Goal: Navigation & Orientation: Understand site structure

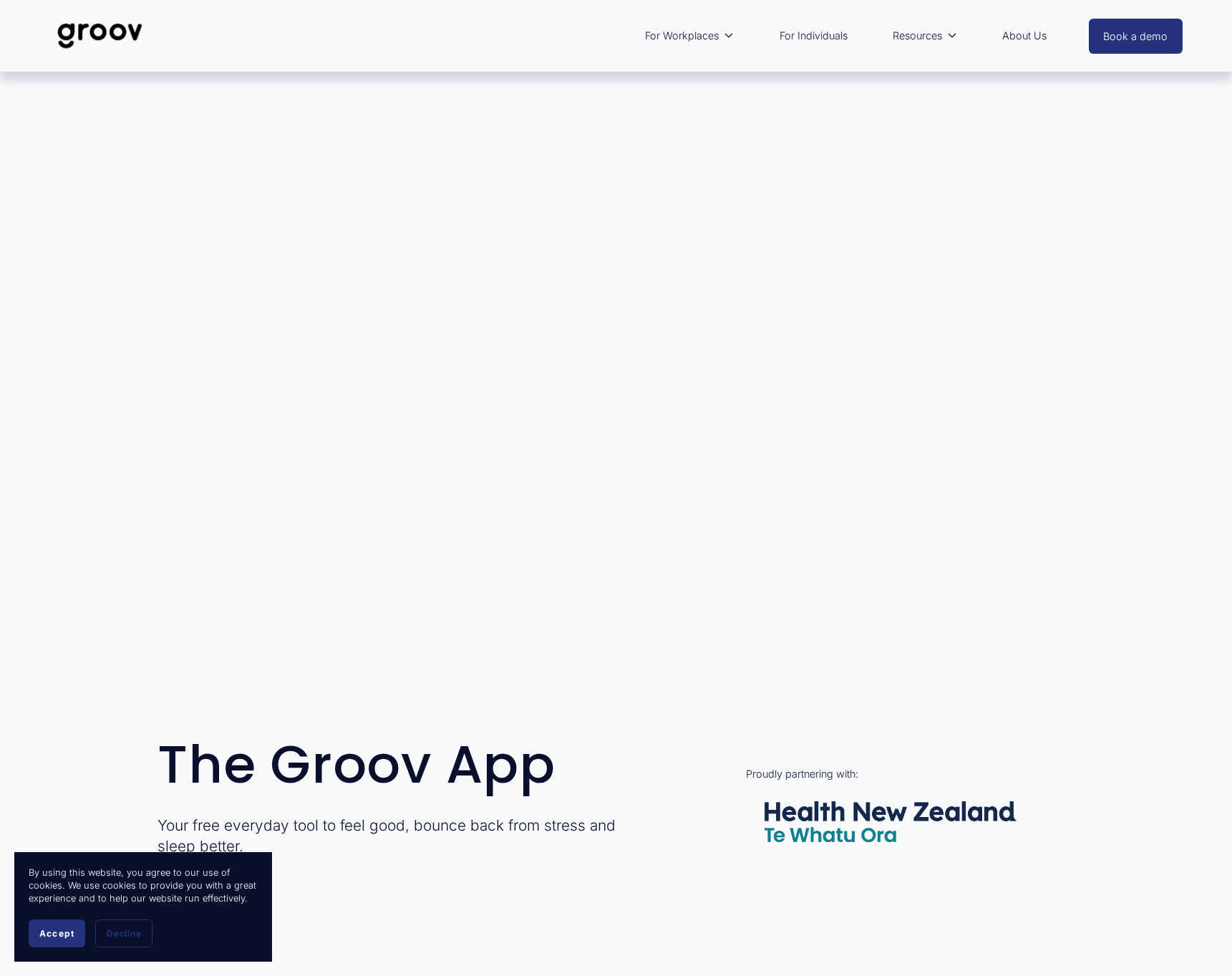
click at [54, 934] on span "Accept" at bounding box center [56, 933] width 35 height 11
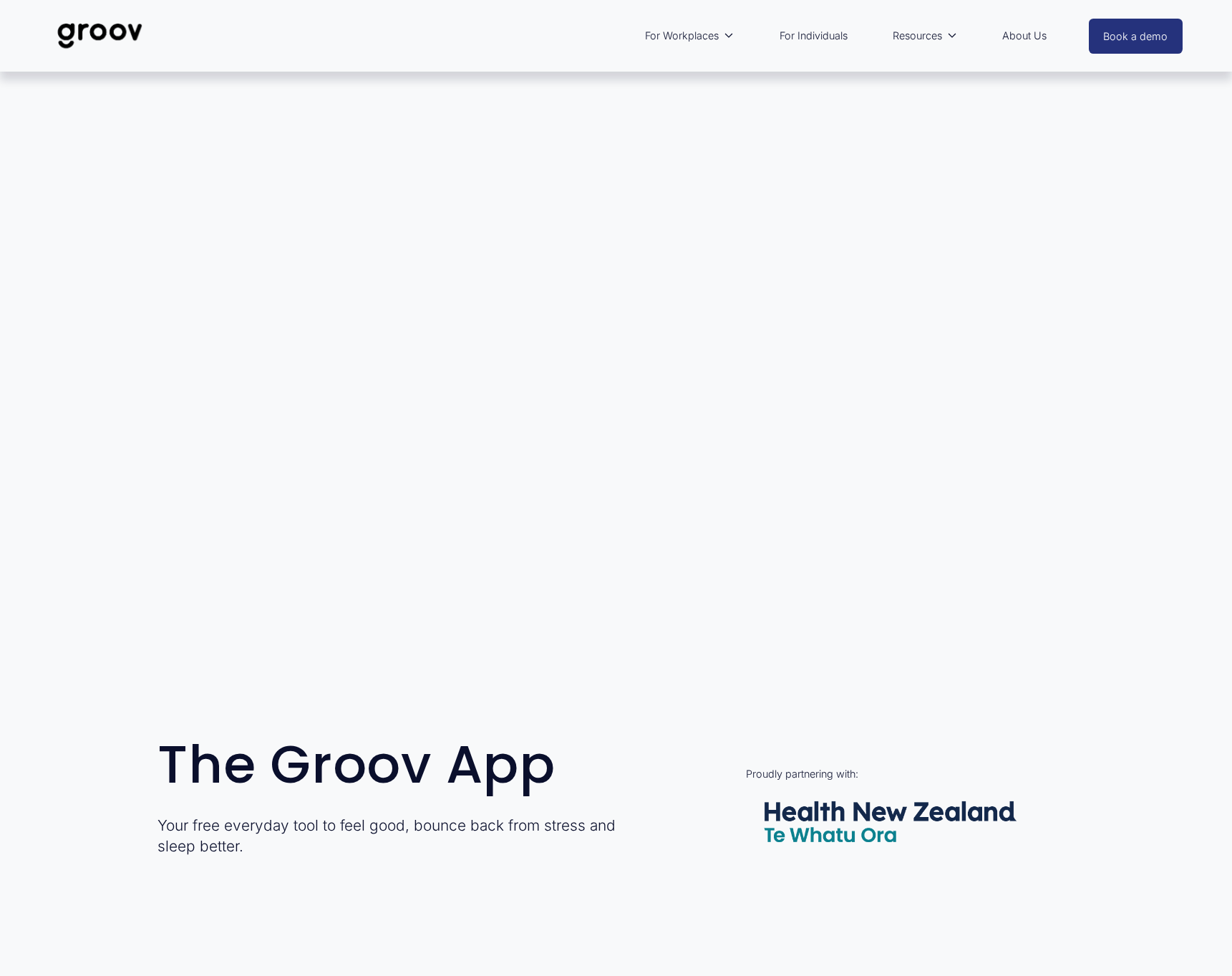
click at [92, 31] on img at bounding box center [99, 36] width 101 height 47
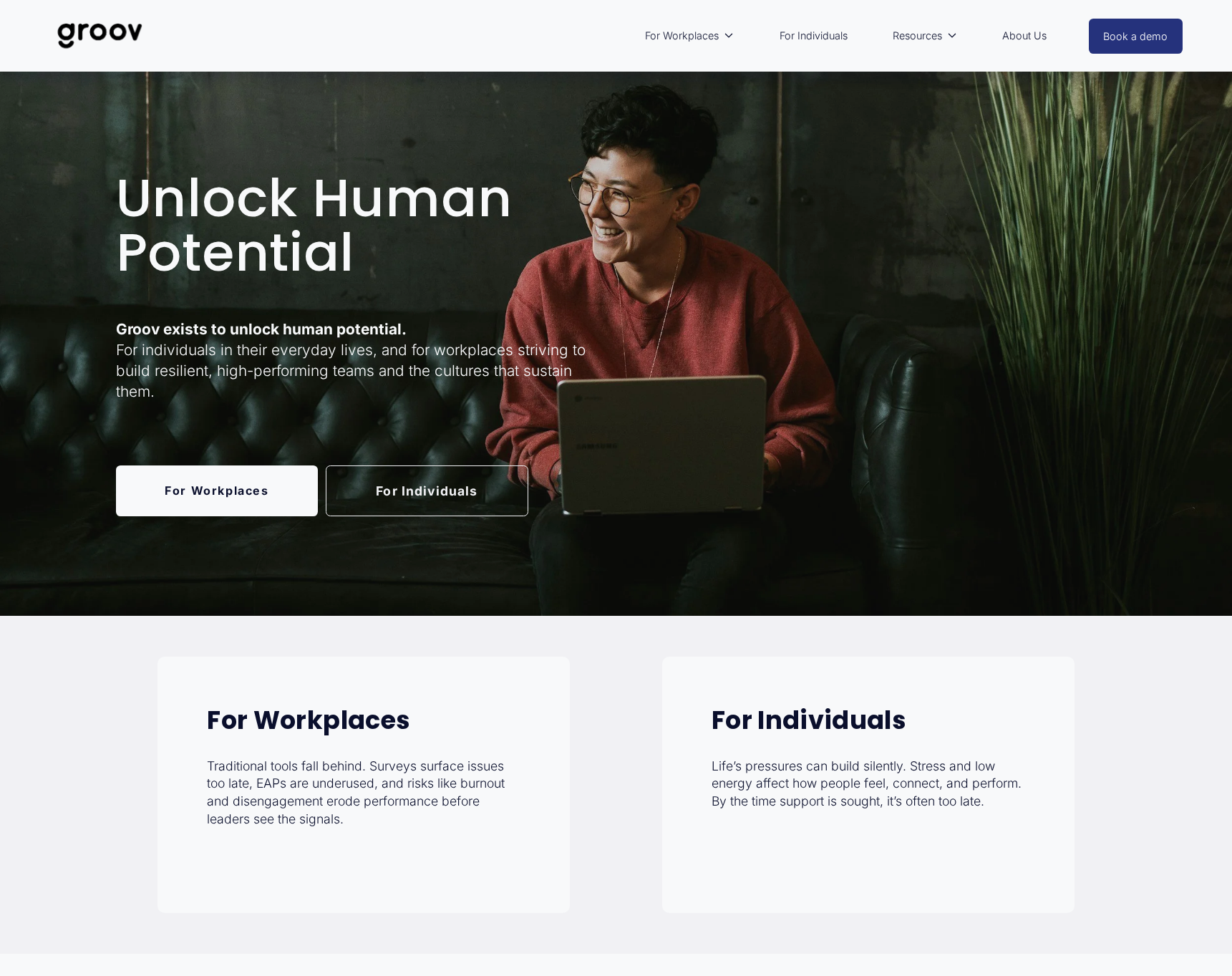
click at [828, 36] on link "For Individuals" at bounding box center [813, 36] width 82 height 33
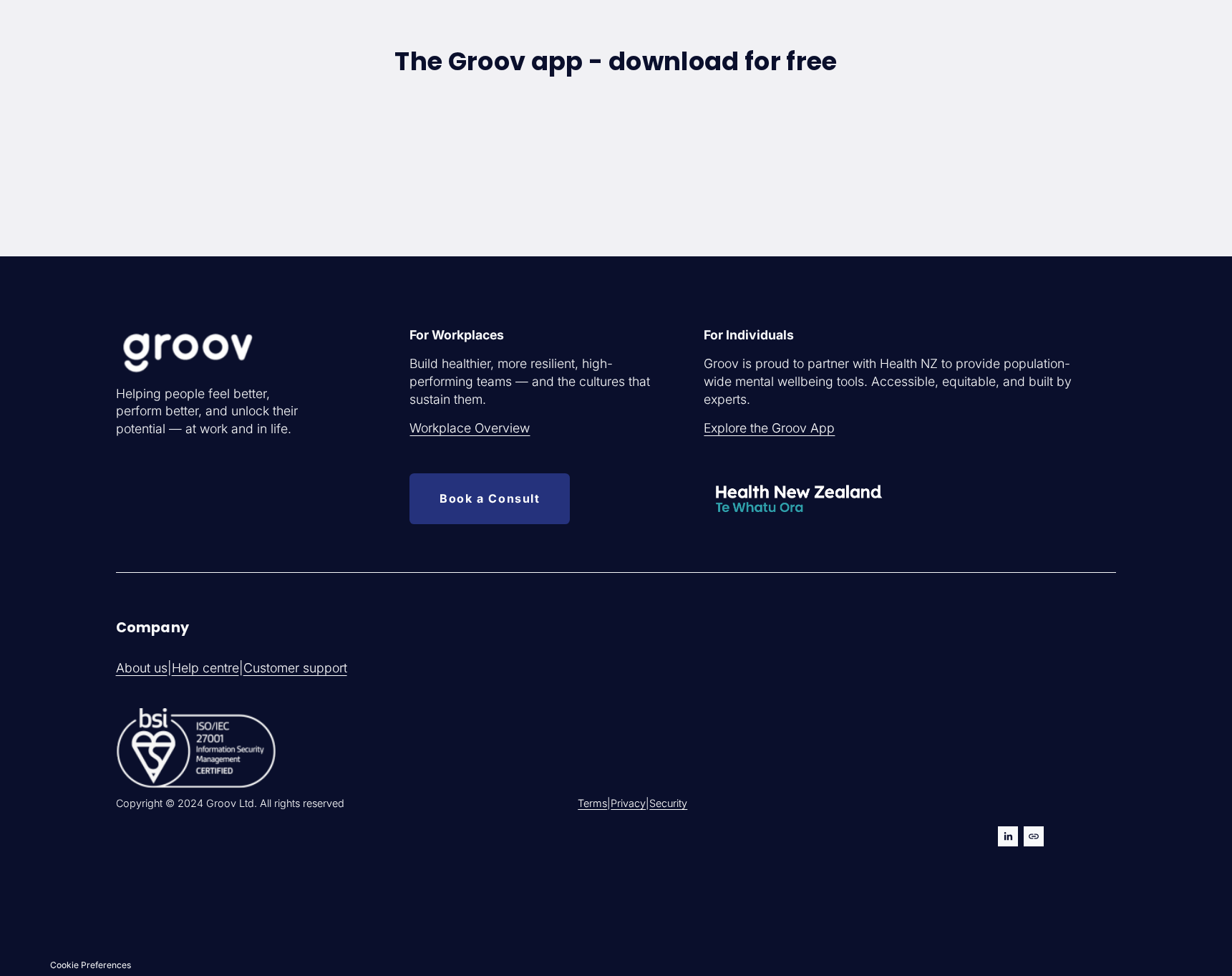
scroll to position [4667, 0]
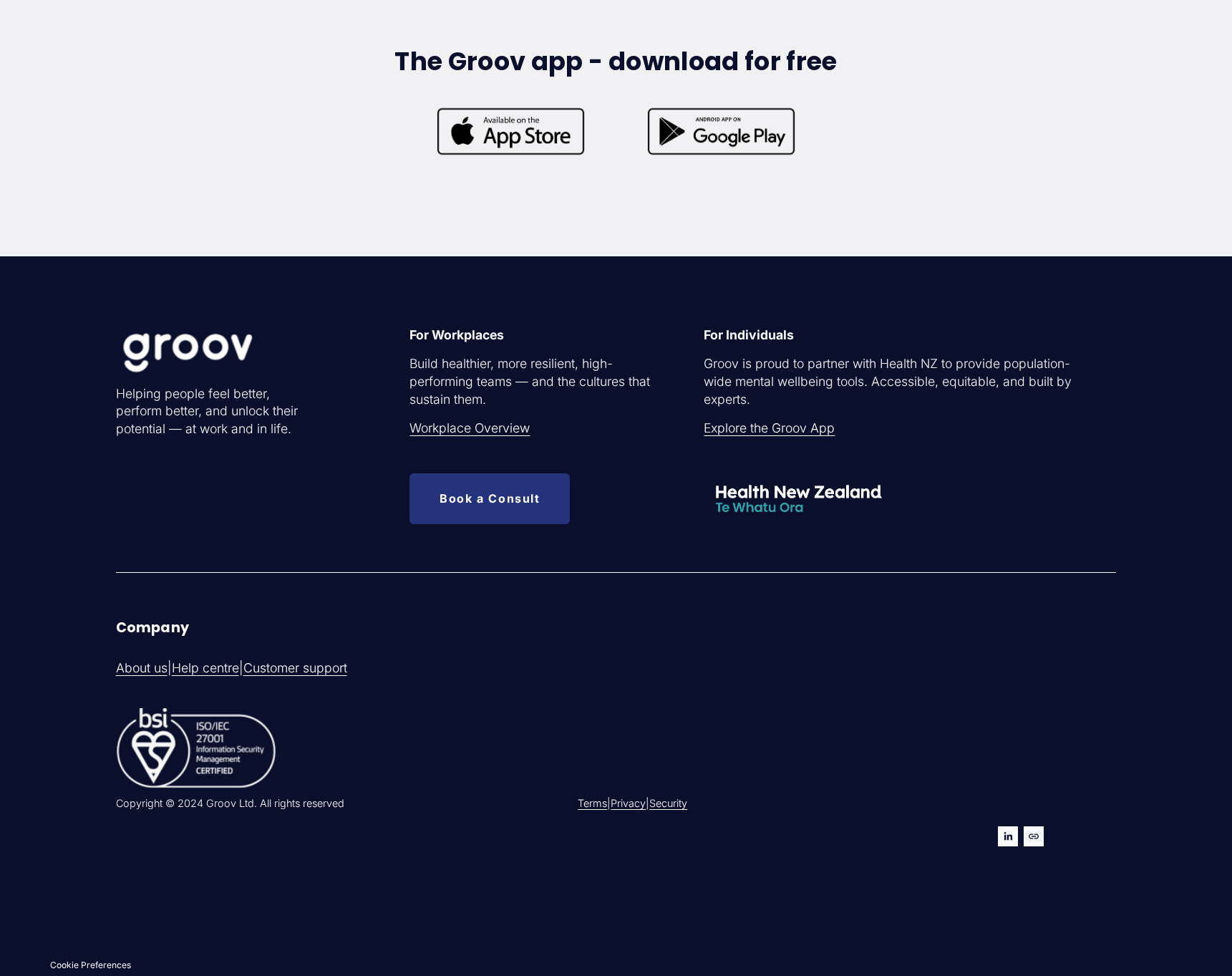
click at [145, 674] on link "About us" at bounding box center [142, 668] width 52 height 18
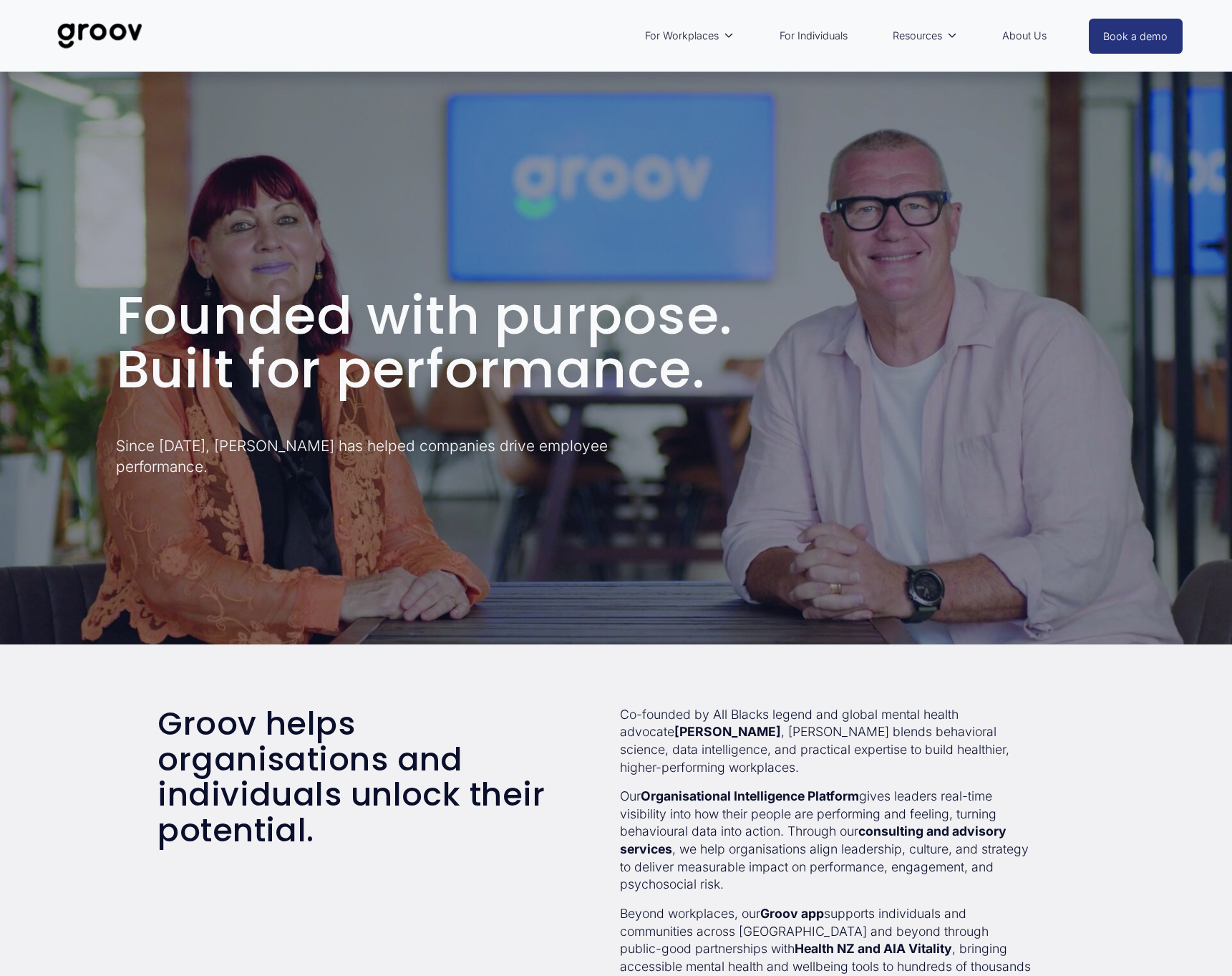
click at [1017, 36] on link "About Us" at bounding box center [1024, 36] width 59 height 33
